Goal: Task Accomplishment & Management: Complete application form

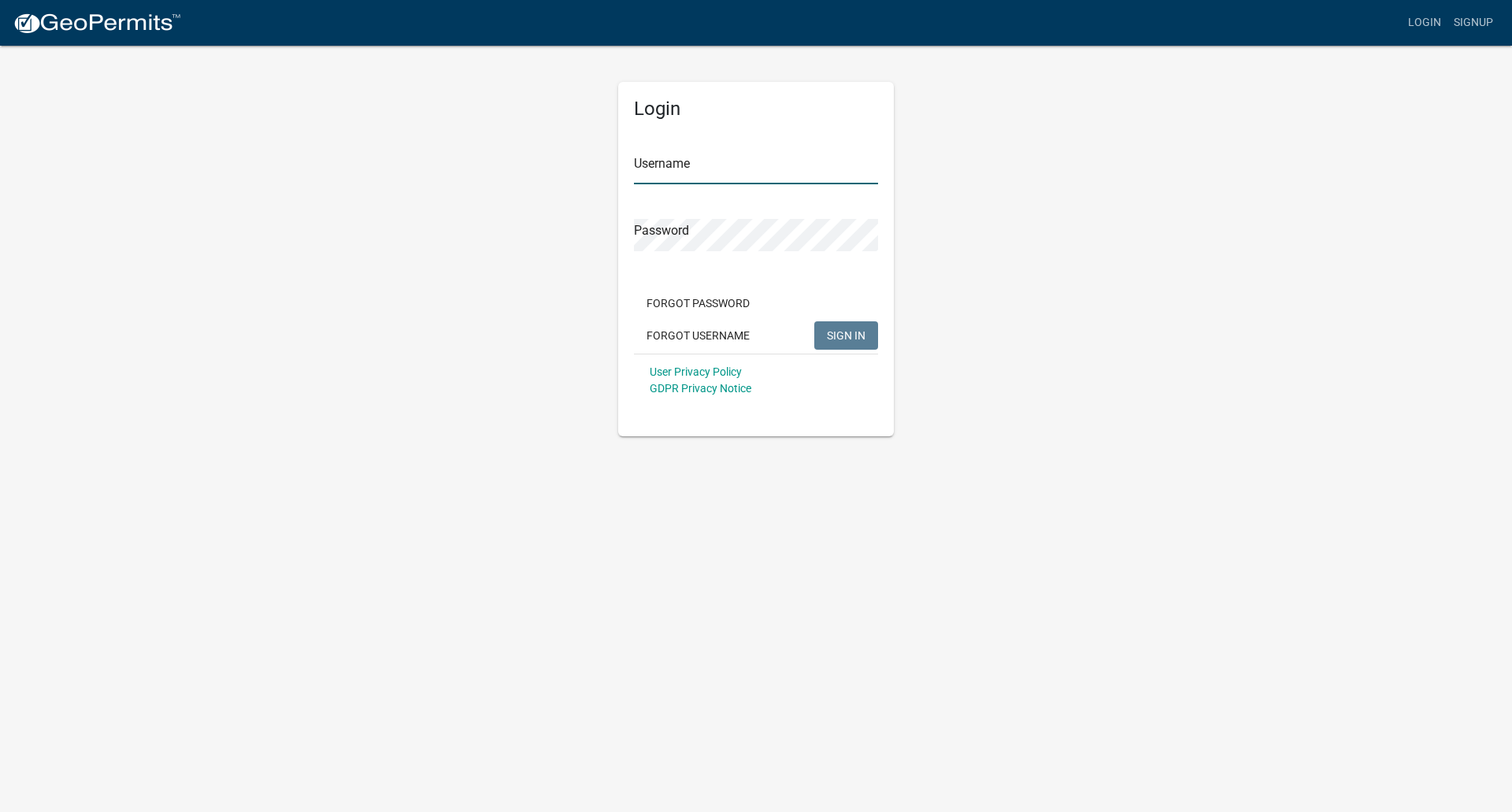
type input "jal5683"
click at [843, 336] on span "SIGN IN" at bounding box center [846, 335] width 38 height 13
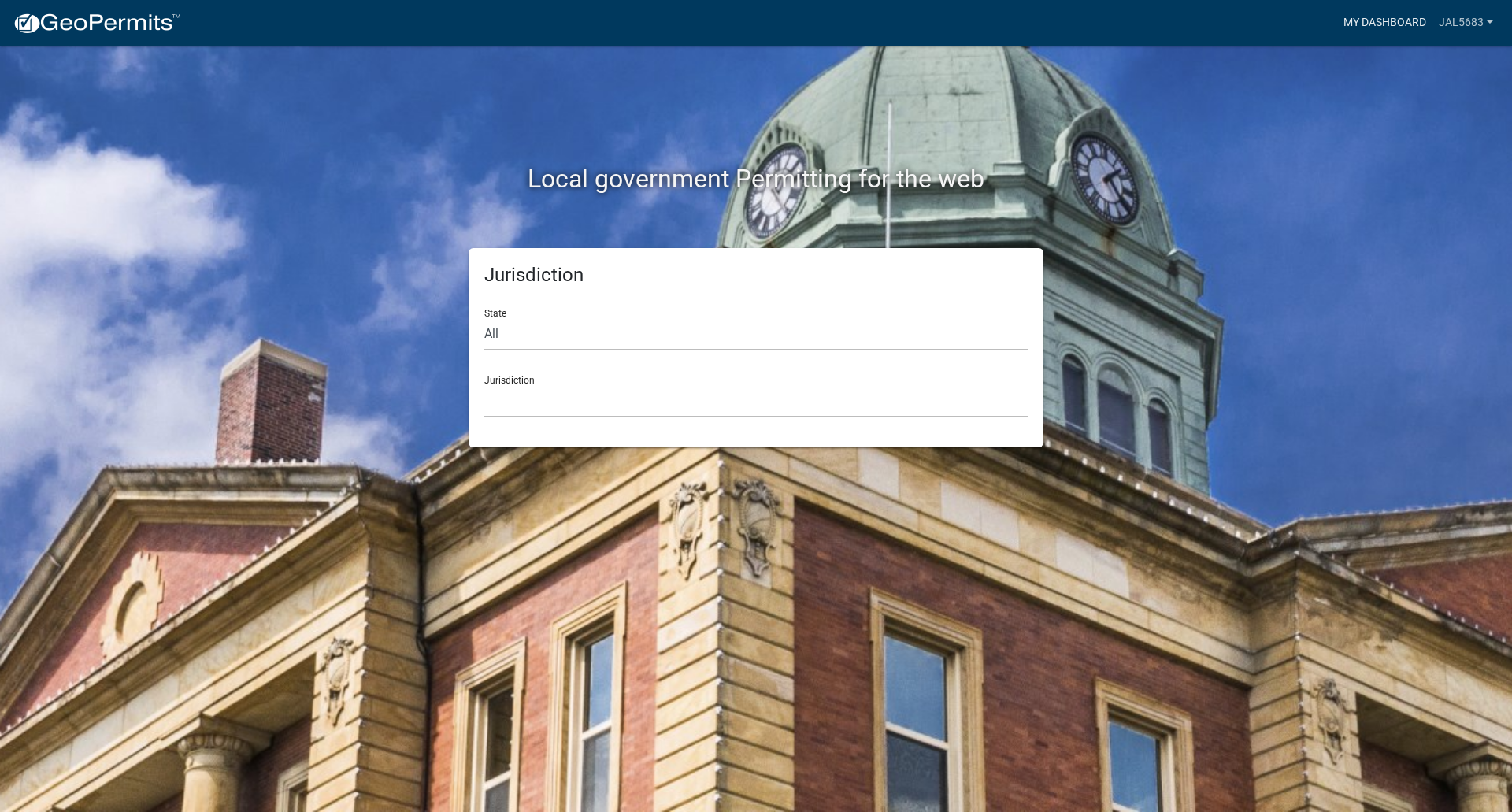
click at [1401, 18] on link "My Dashboard" at bounding box center [1385, 22] width 95 height 30
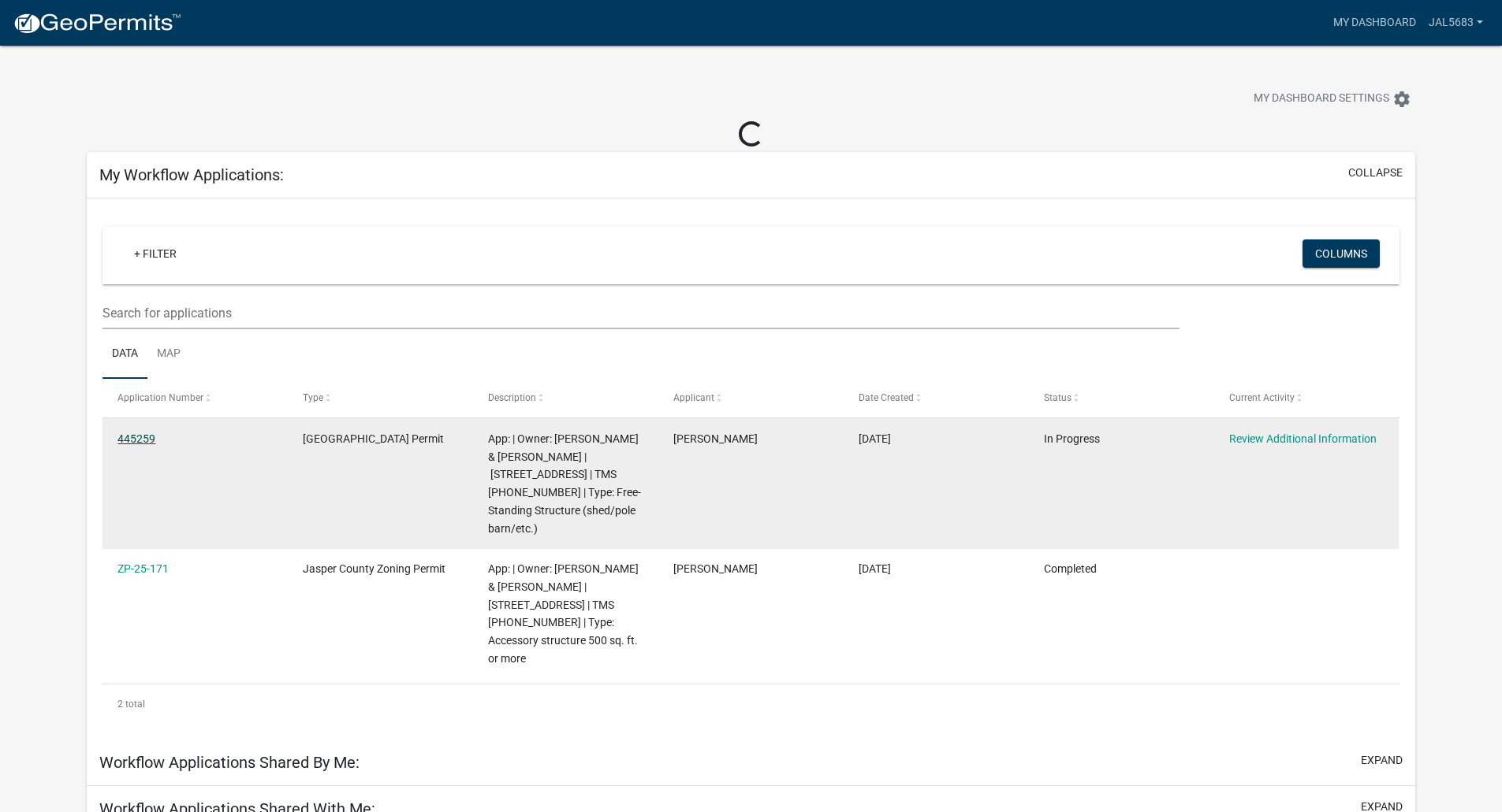
click at [135, 439] on link "445259" at bounding box center [136, 439] width 38 height 13
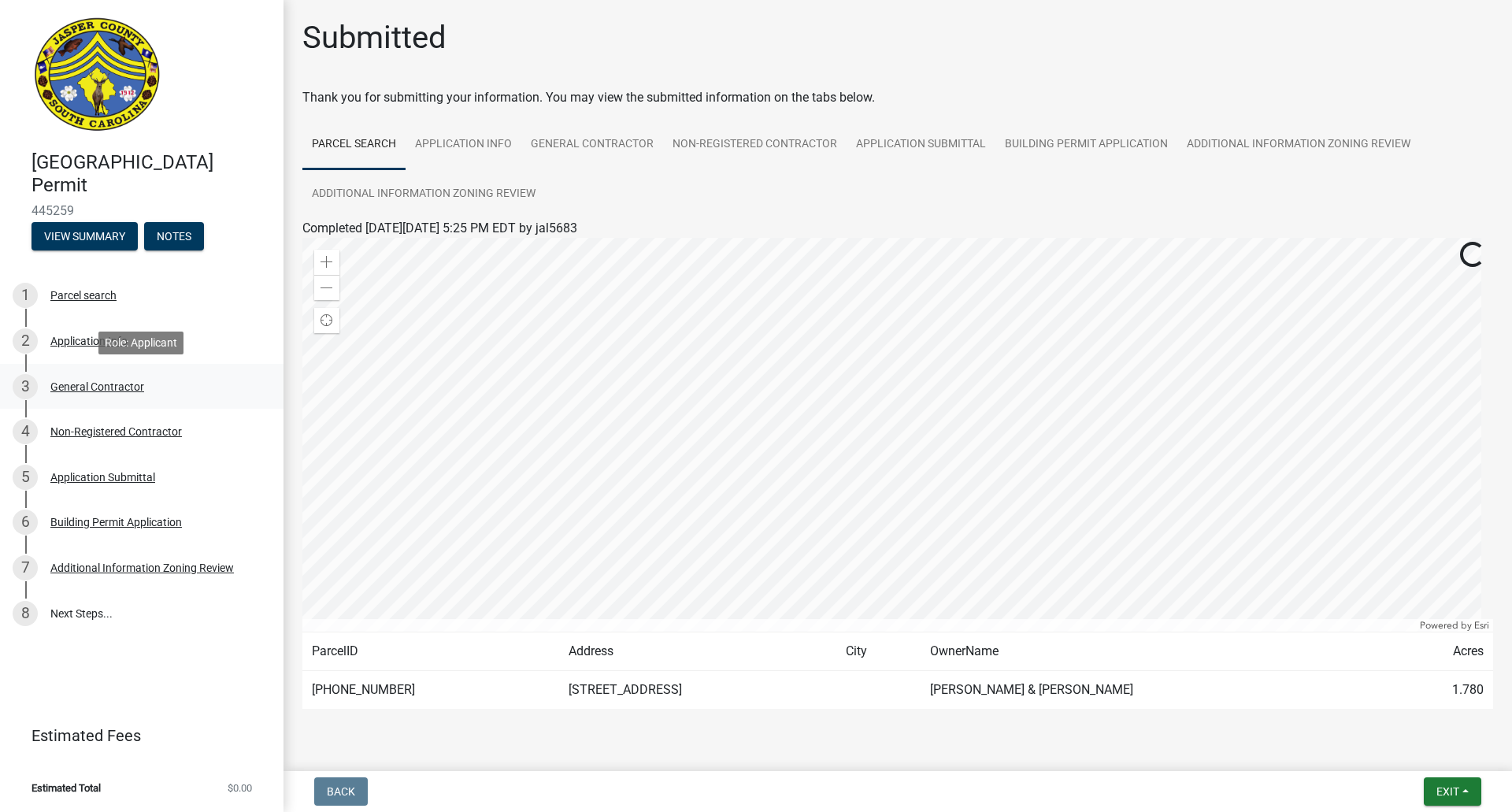
click at [91, 383] on div "General Contractor" at bounding box center [97, 387] width 94 height 11
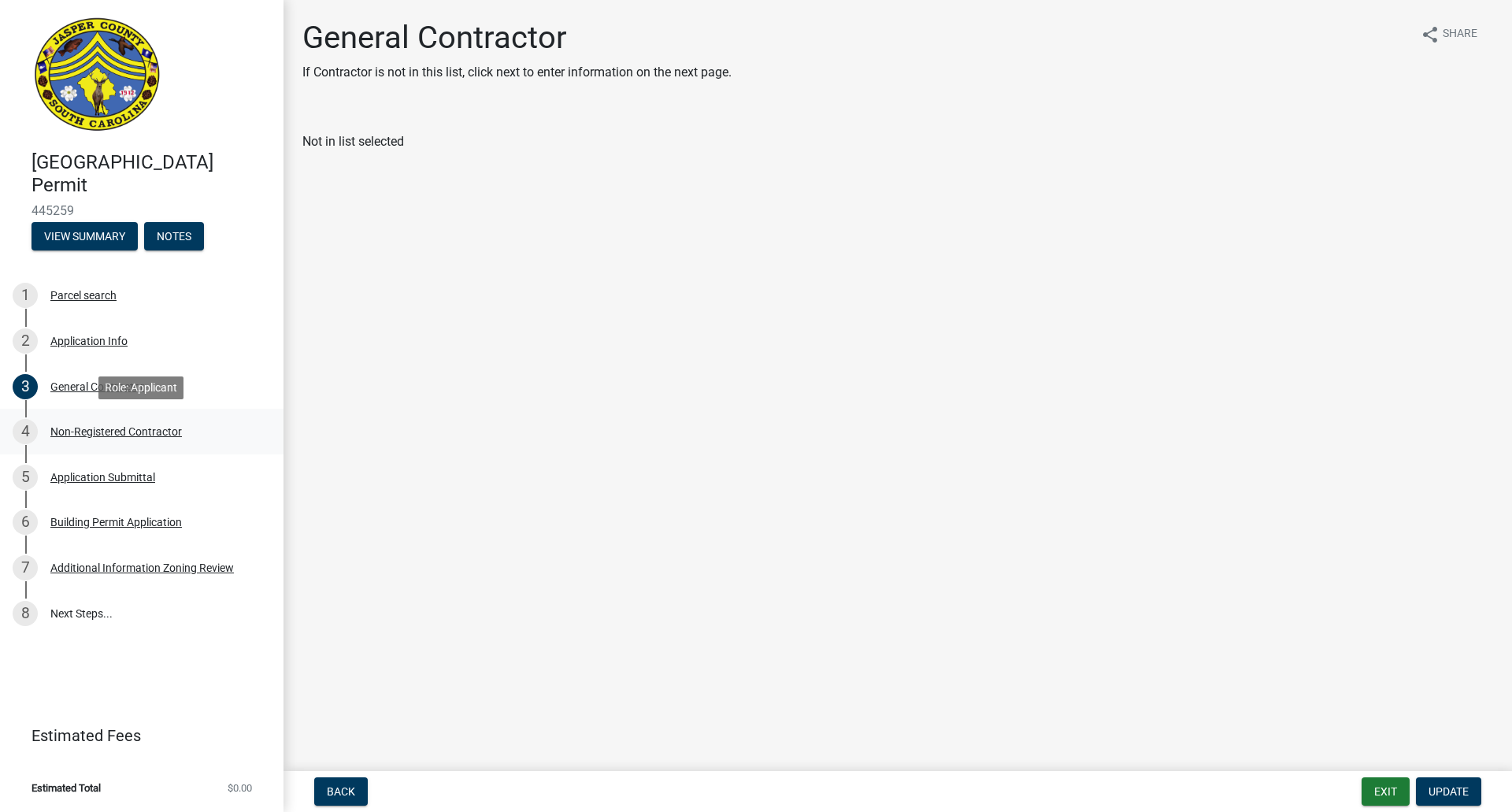
click at [95, 430] on div "Non-Registered Contractor" at bounding box center [116, 432] width 131 height 11
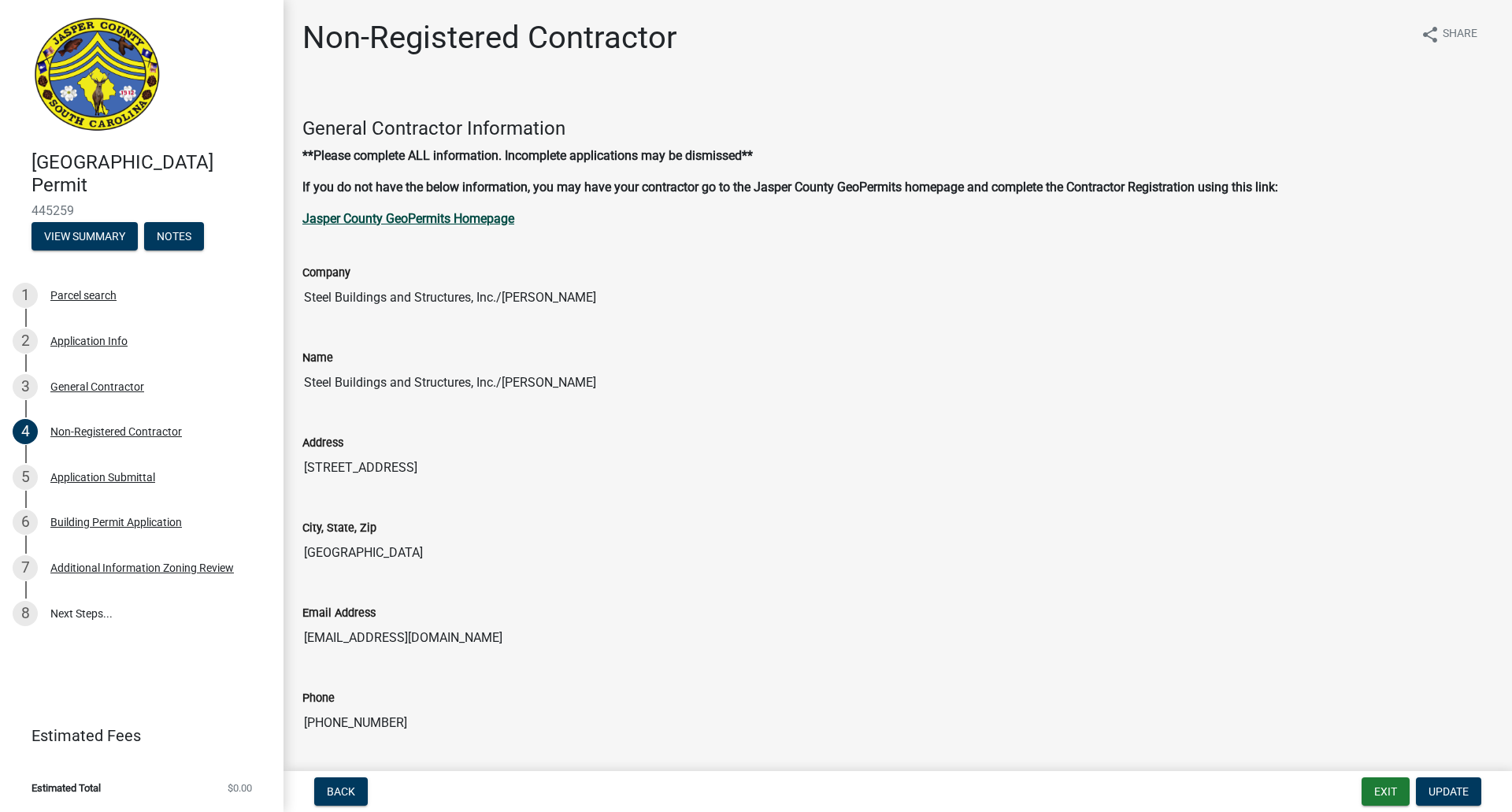
click at [464, 219] on strong "Jasper County GeoPermits Homepage" at bounding box center [408, 218] width 212 height 15
click at [185, 239] on button "Notes" at bounding box center [174, 236] width 60 height 28
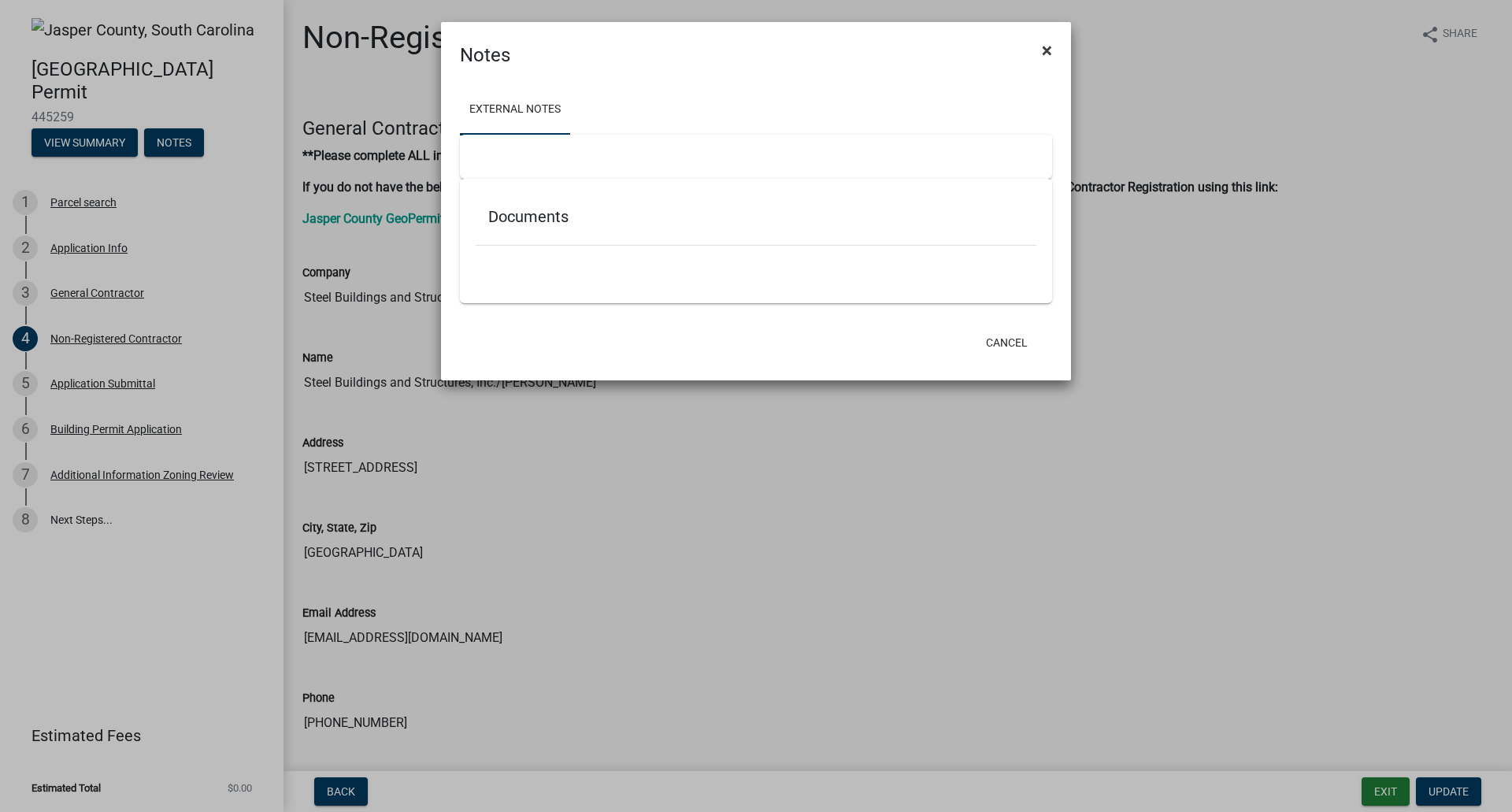
click at [1046, 47] on span "×" at bounding box center [1046, 50] width 10 height 22
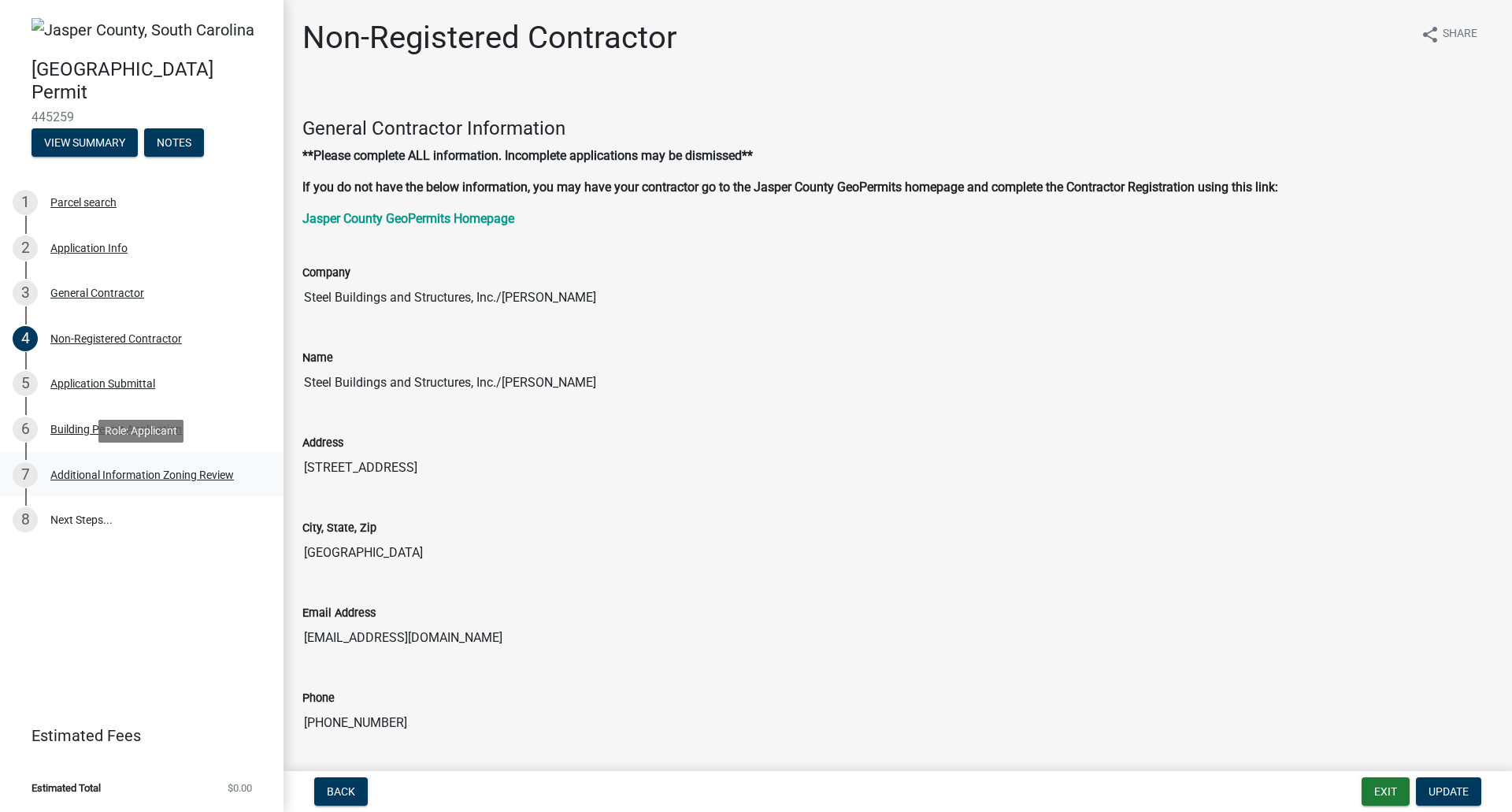
click at [99, 482] on div "7 Additional Information Zoning Review" at bounding box center [135, 475] width 246 height 25
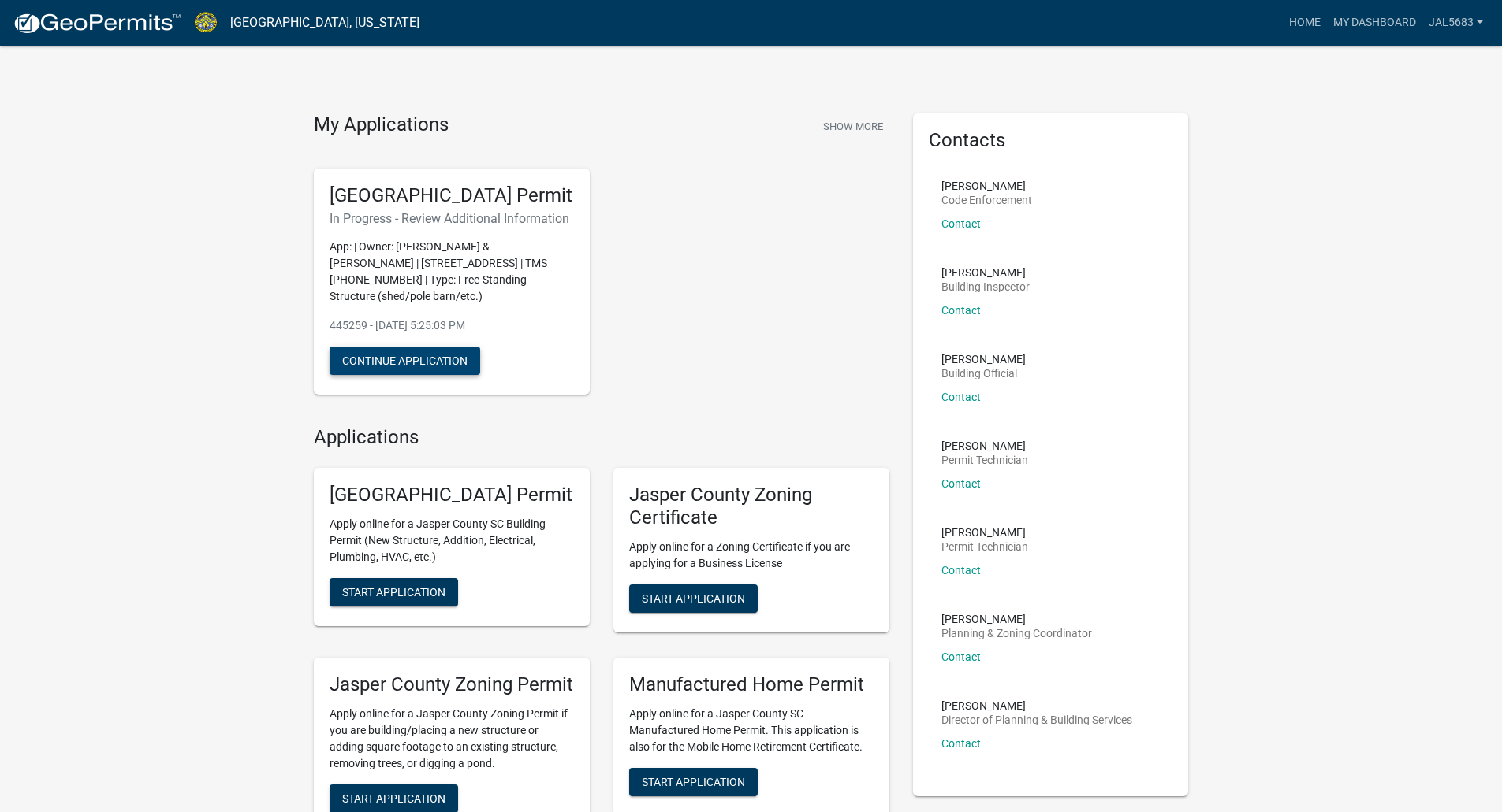
click at [398, 375] on button "Continue Application" at bounding box center [405, 361] width 151 height 28
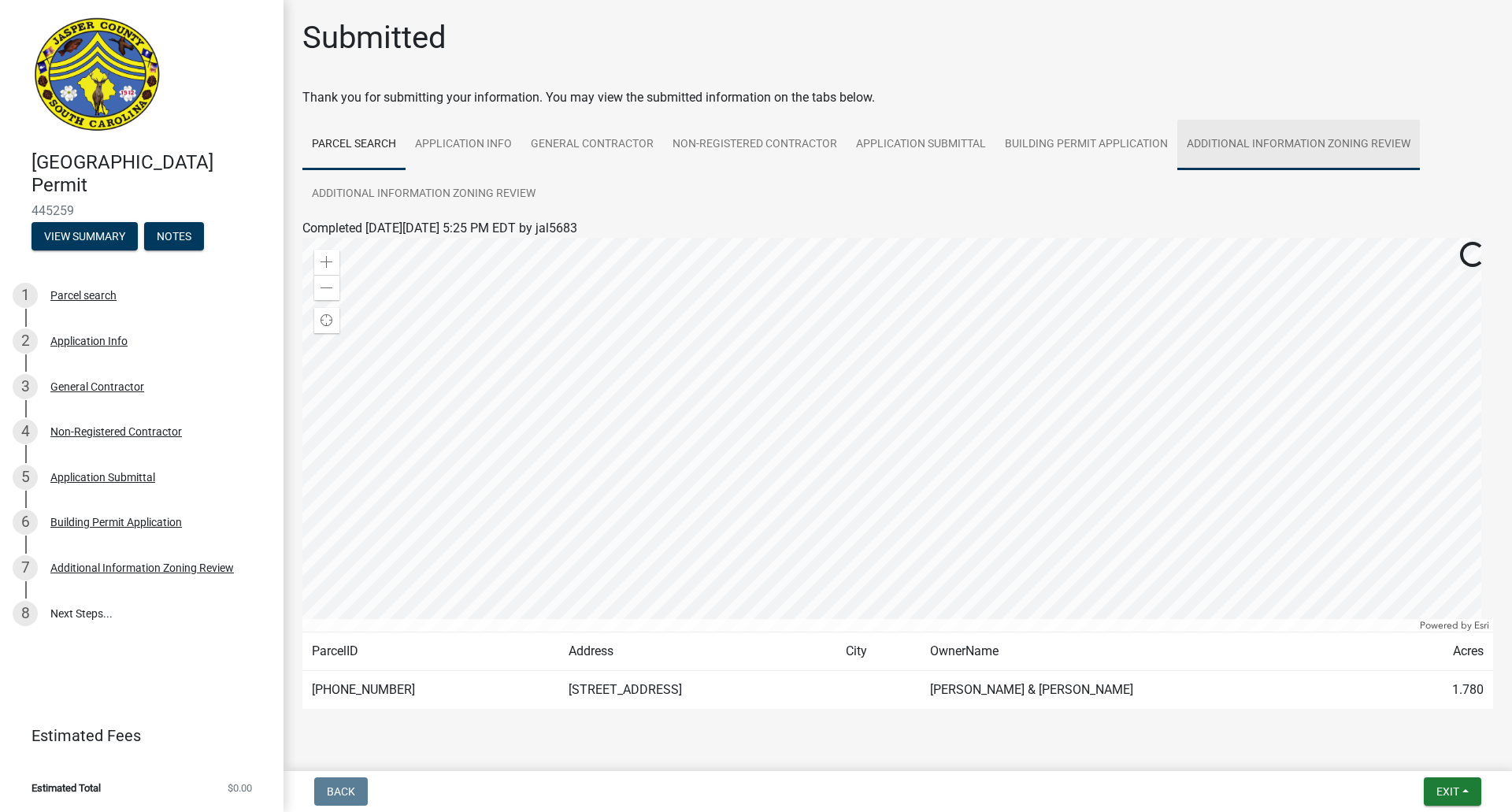
click at [1282, 138] on link "Additional Information Zoning Review" at bounding box center [1299, 144] width 243 height 50
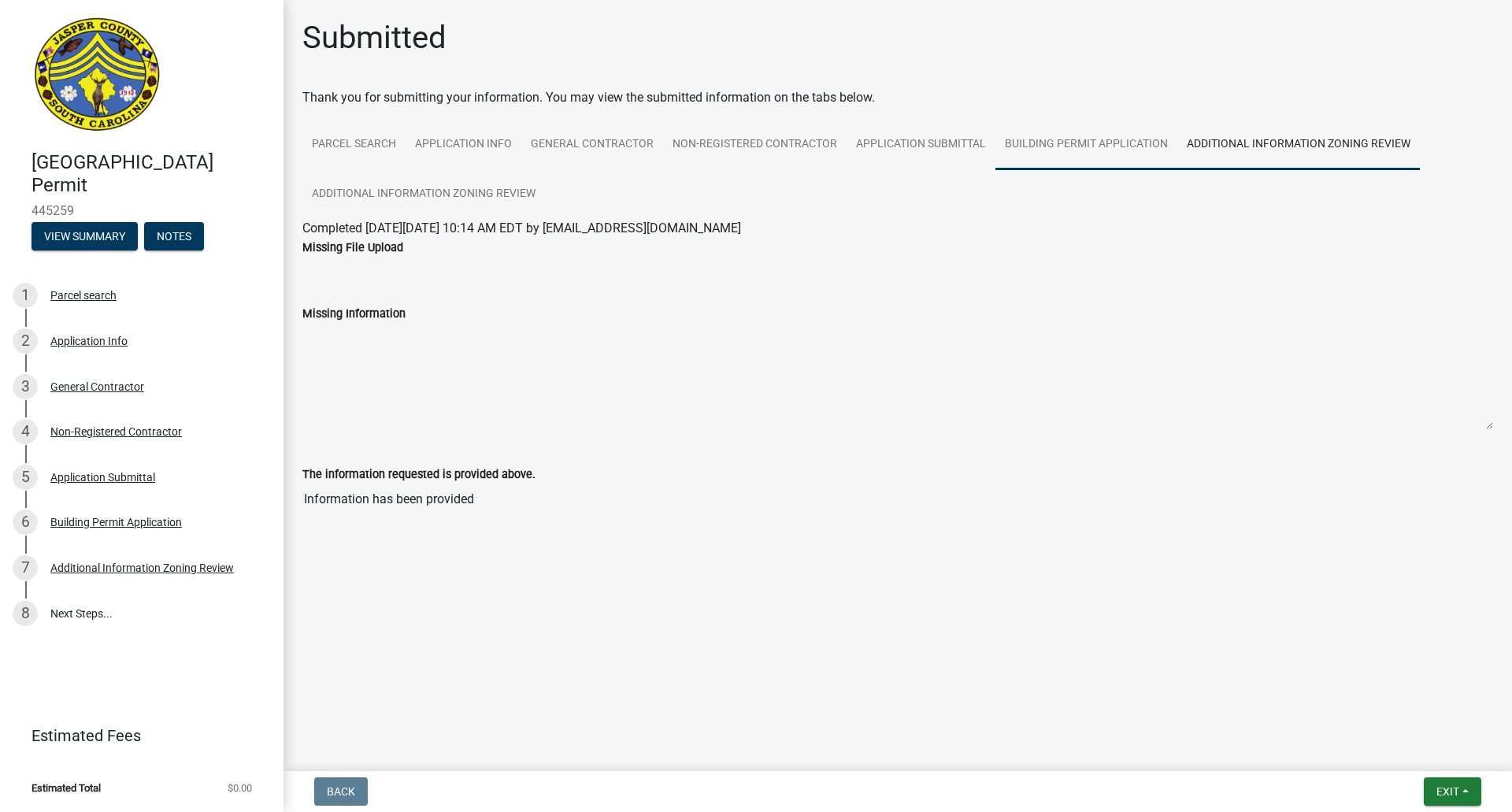
click at [1167, 136] on link "Building Permit Application" at bounding box center [1086, 144] width 182 height 50
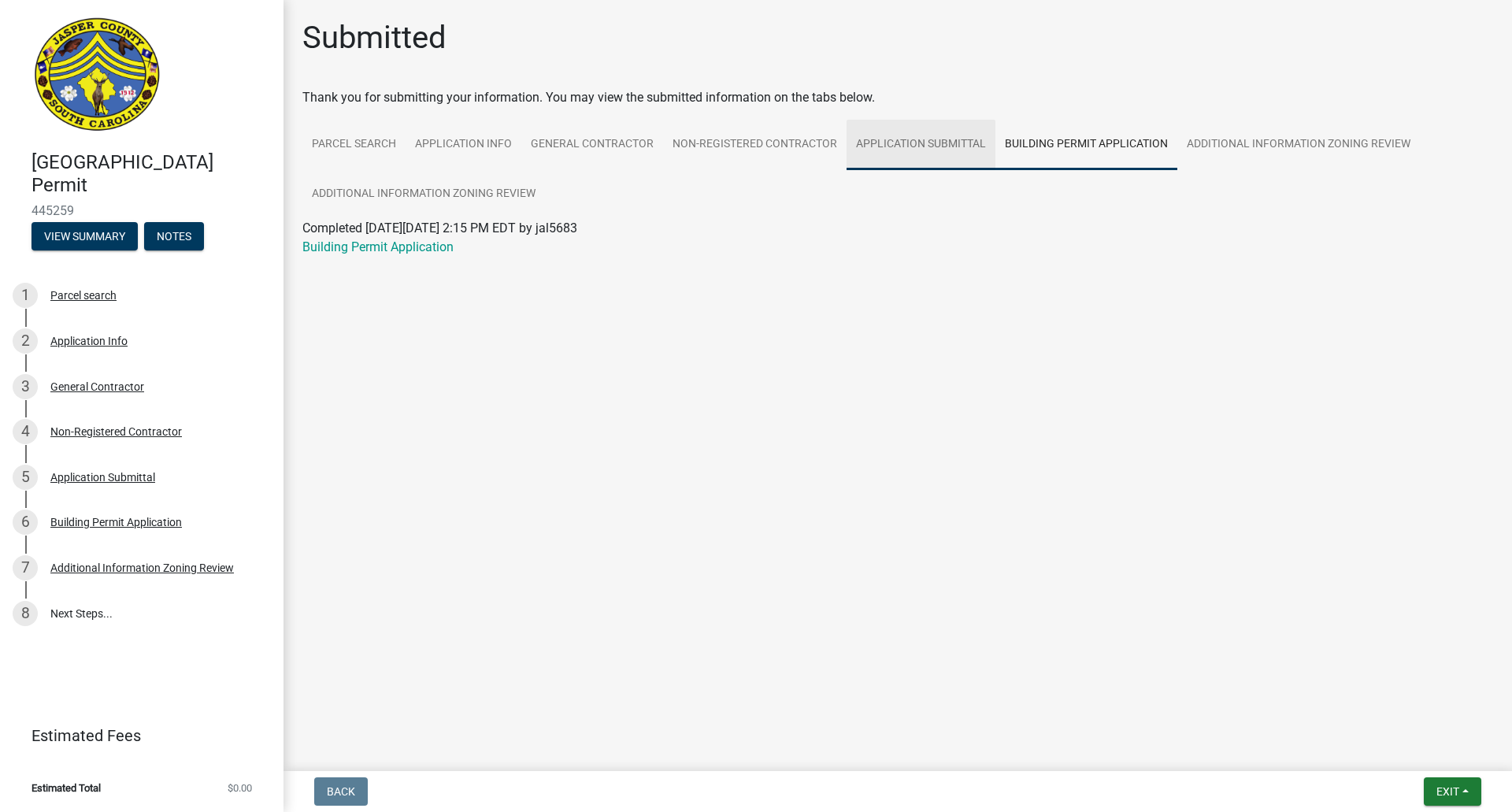
click at [909, 142] on link "Application Submittal" at bounding box center [921, 144] width 149 height 50
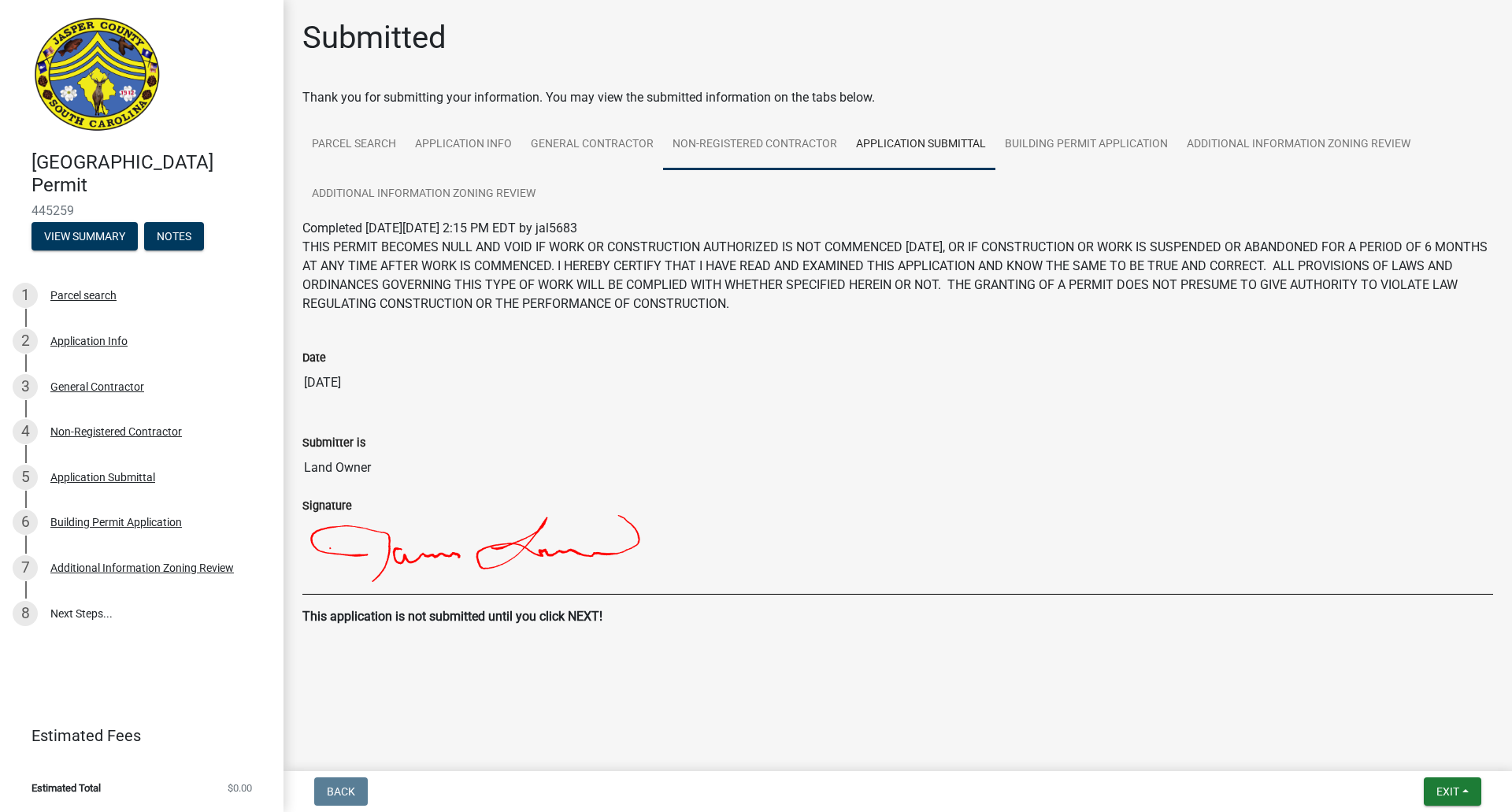
click at [754, 143] on link "Non-Registered Contractor" at bounding box center [755, 144] width 183 height 50
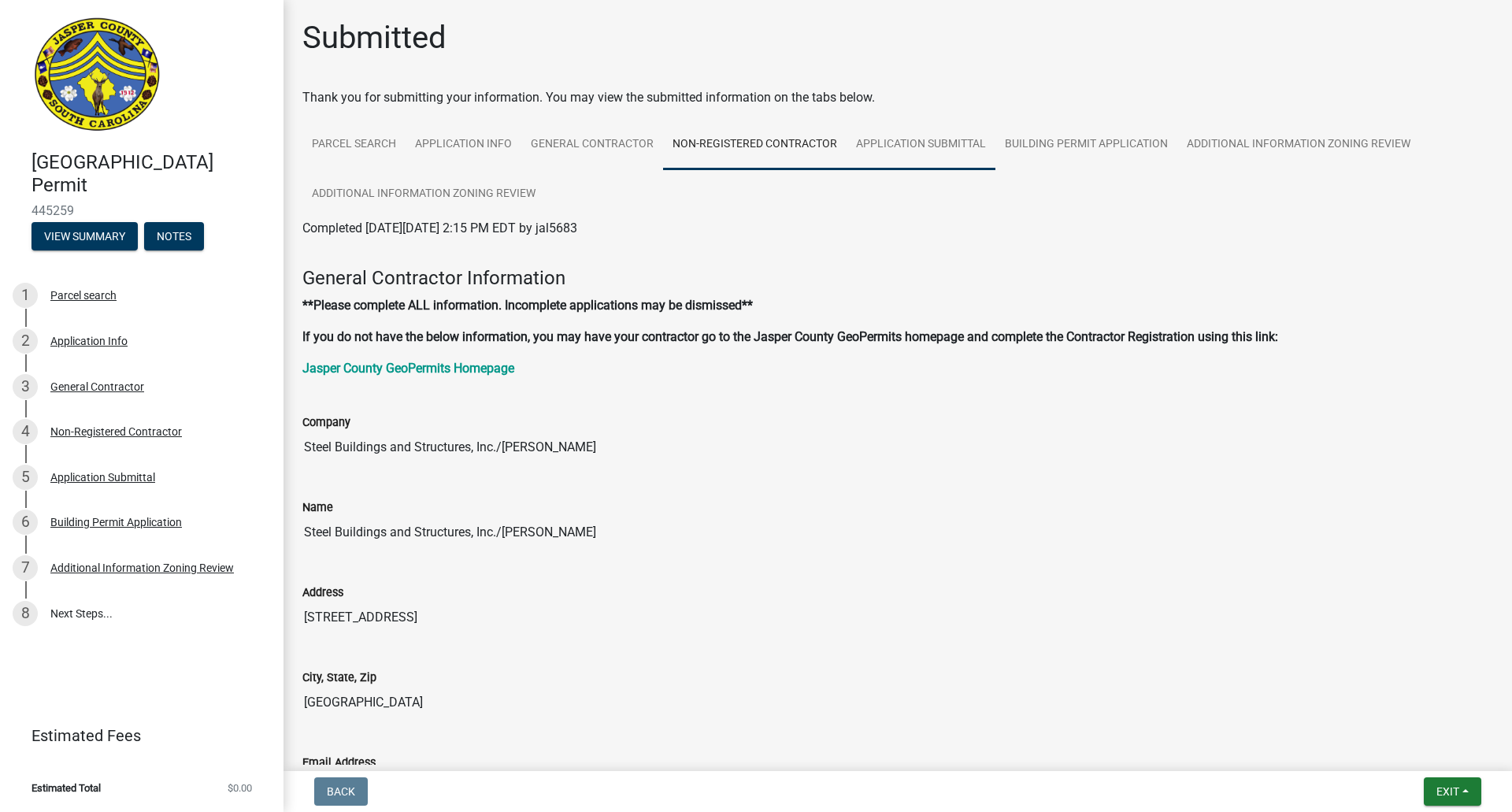
click at [930, 147] on link "Application Submittal" at bounding box center [921, 144] width 149 height 50
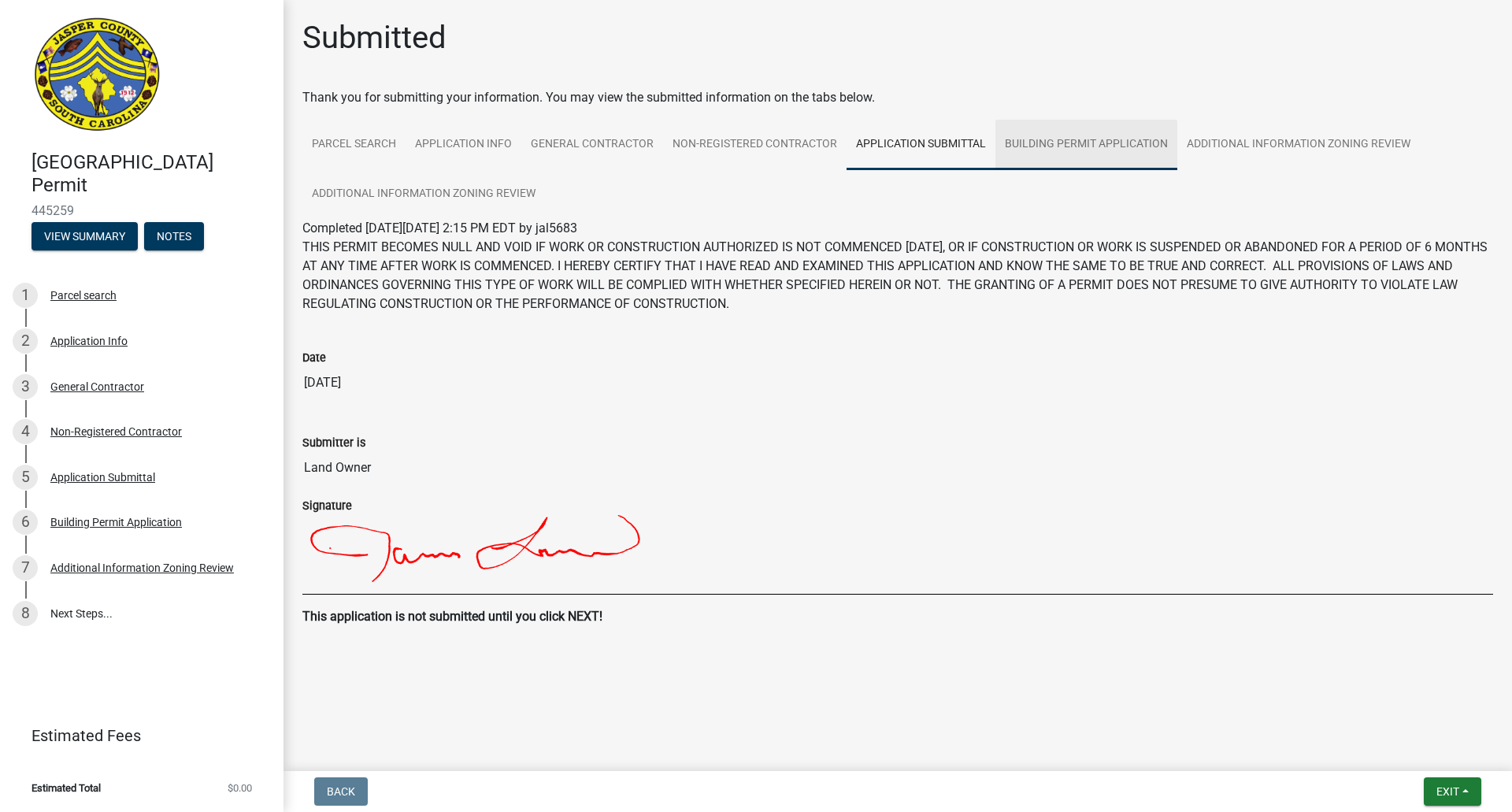
click at [1086, 149] on link "Building Permit Application" at bounding box center [1086, 144] width 182 height 50
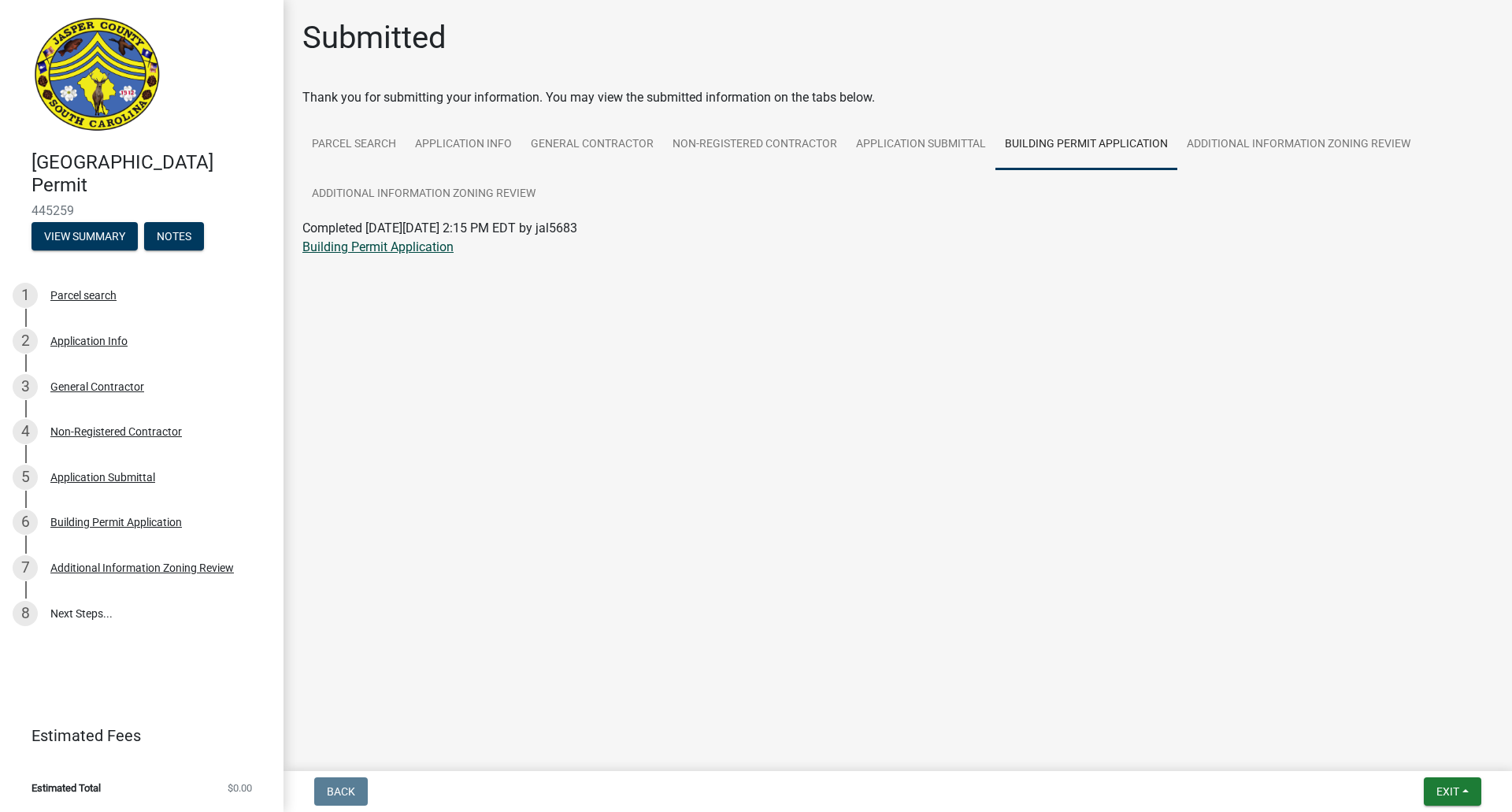
click at [396, 246] on link "Building Permit Application" at bounding box center [377, 247] width 151 height 15
click at [1255, 139] on link "Additional Information Zoning Review" at bounding box center [1299, 144] width 243 height 50
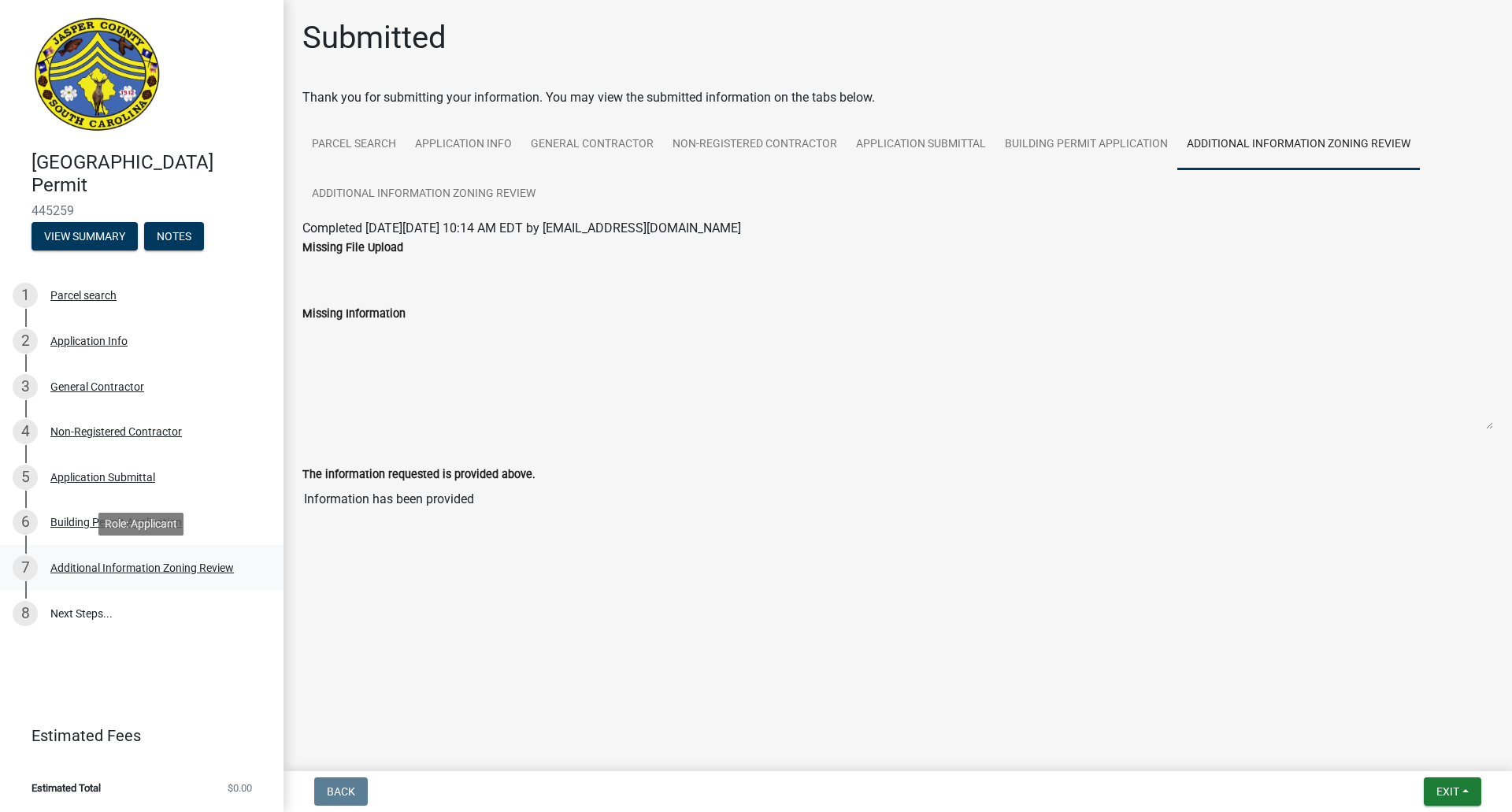
click at [138, 568] on div "Additional Information Zoning Review" at bounding box center [142, 568] width 183 height 11
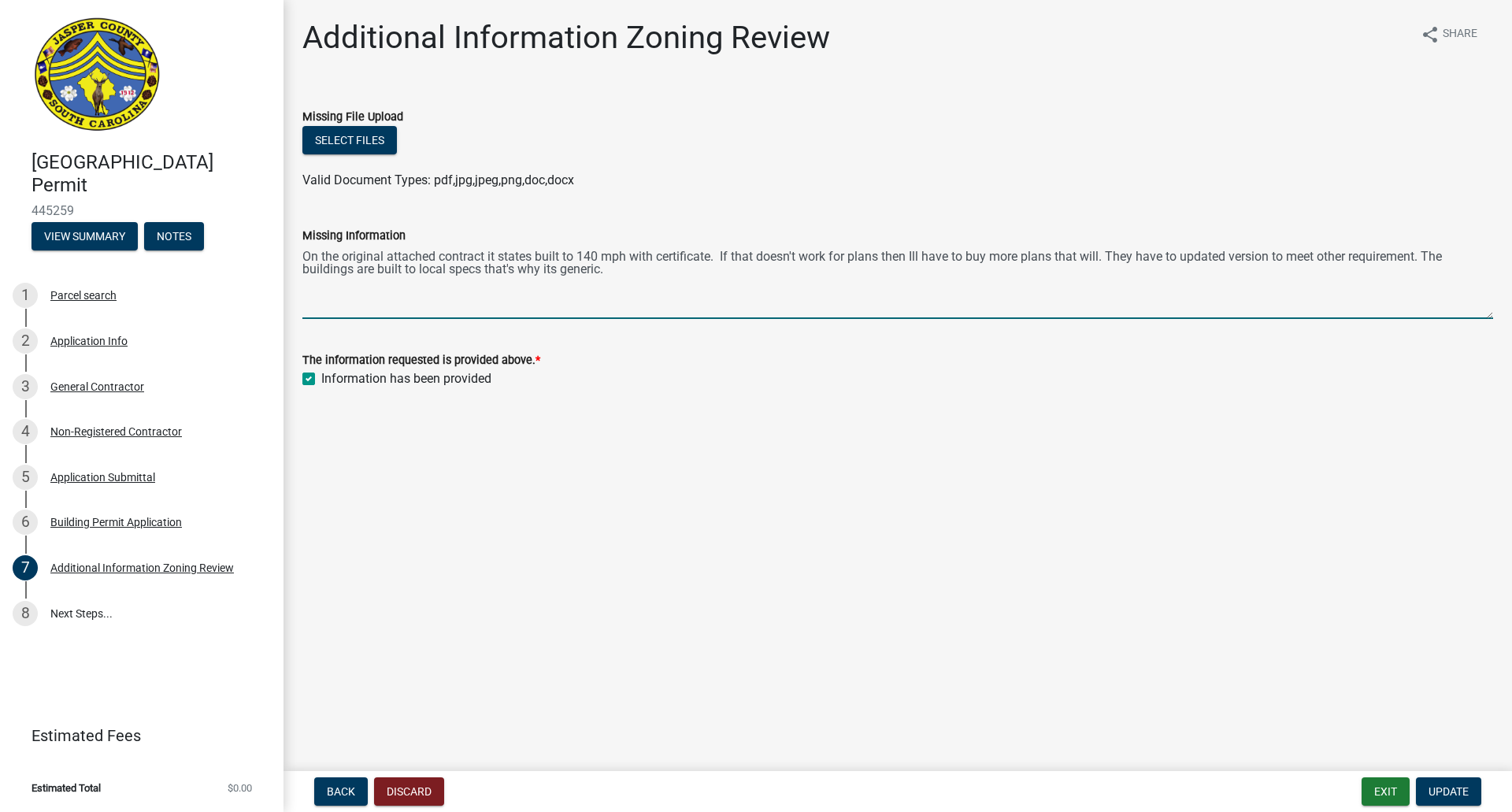
click at [348, 275] on textarea "On the original attached contract it states built to 140 mph with certificate. …" at bounding box center [897, 282] width 1191 height 74
drag, startPoint x: 613, startPoint y: 269, endPoint x: 301, endPoint y: 255, distance: 312.3
click at [301, 255] on div "Missing Information On the original attached contract it states built to 140 mp…" at bounding box center [898, 262] width 1215 height 115
type textarea "I have changed contractors due to them not having updated valid plans. Can you …"
click at [1462, 786] on span "Update" at bounding box center [1449, 792] width 40 height 13
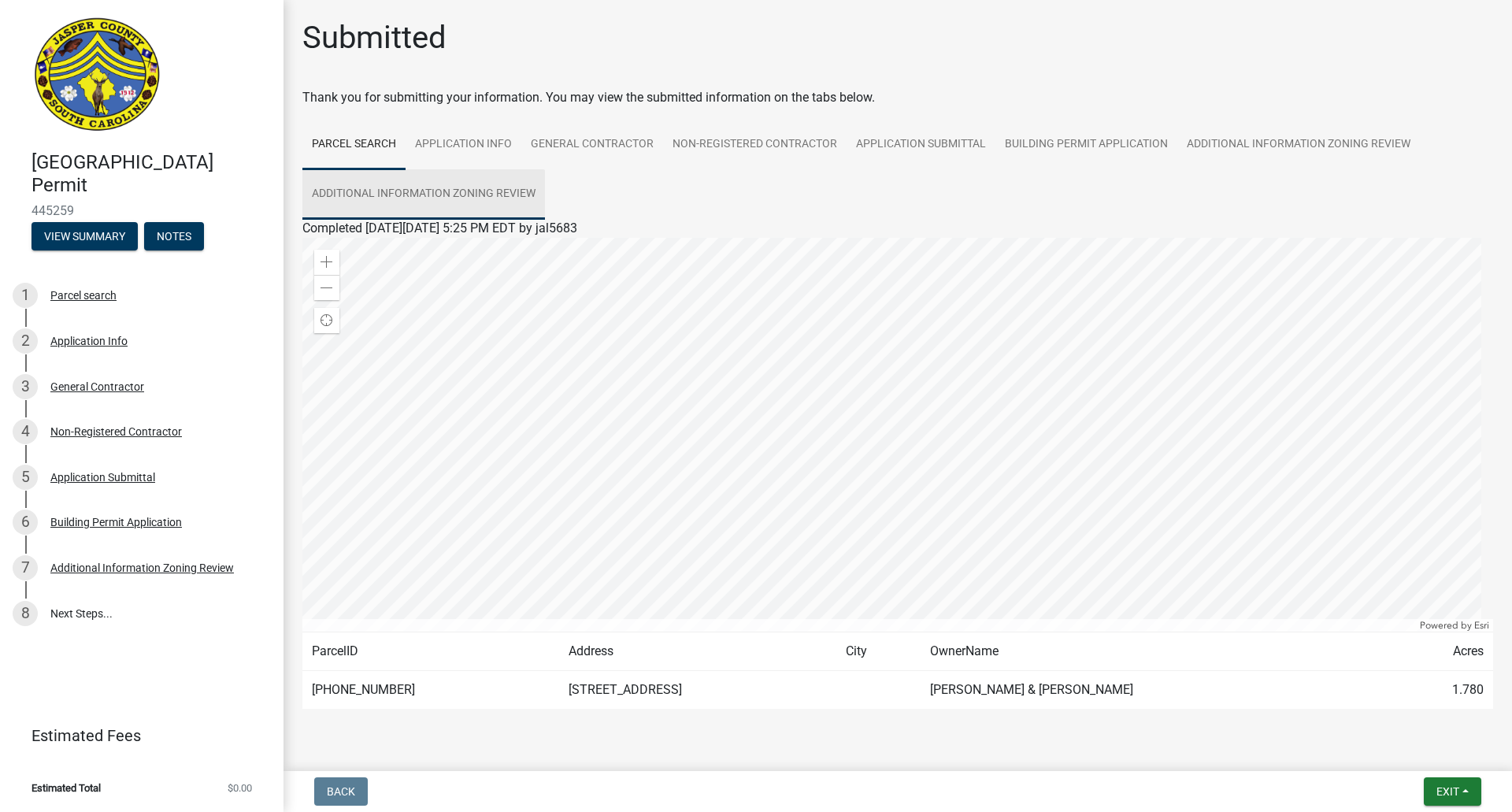
click at [487, 195] on link "Additional Information Zoning Review" at bounding box center [423, 194] width 243 height 50
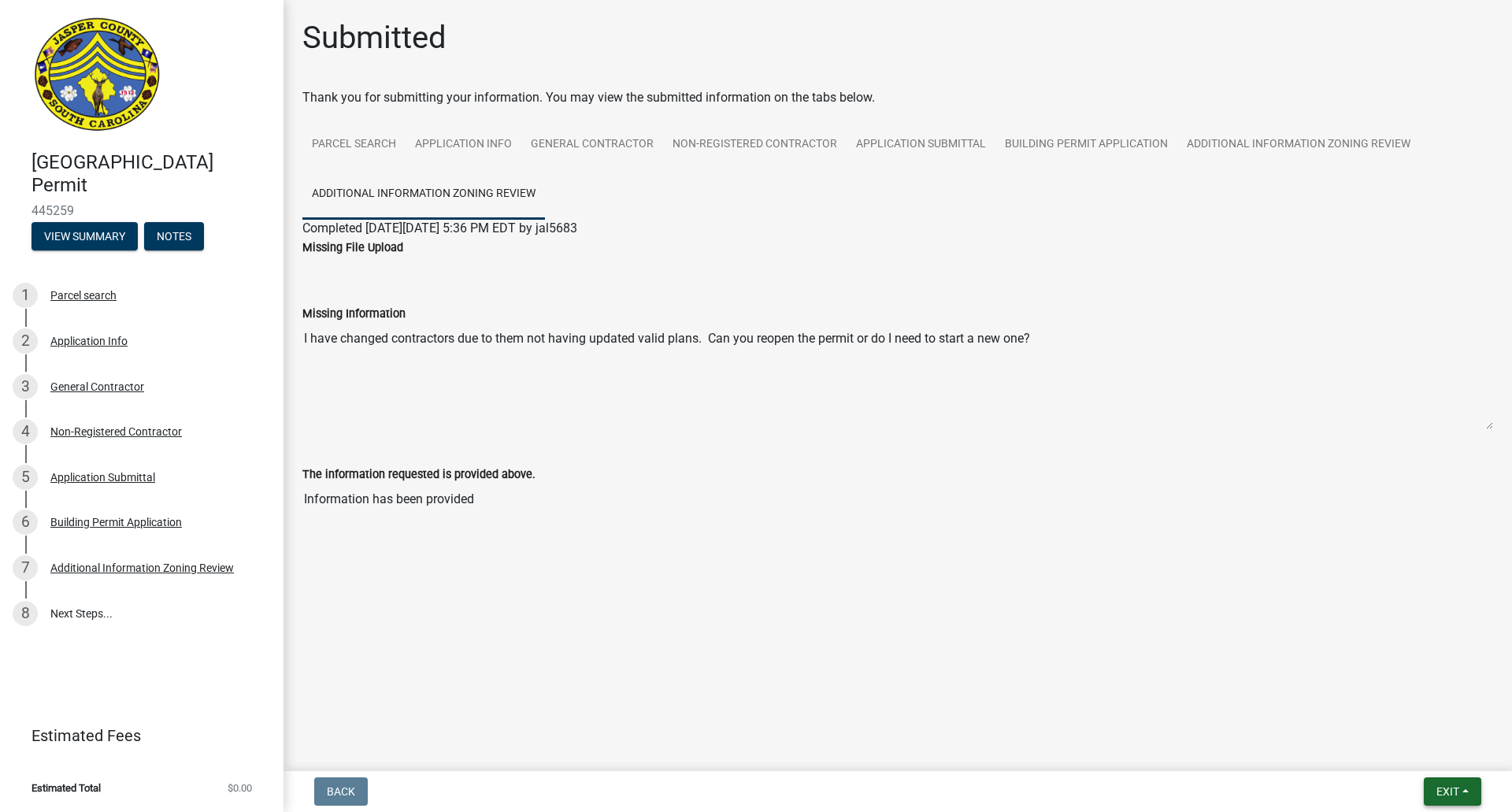
click at [1447, 793] on span "Exit" at bounding box center [1448, 792] width 23 height 13
